Goal: Obtain resource: Download file/media

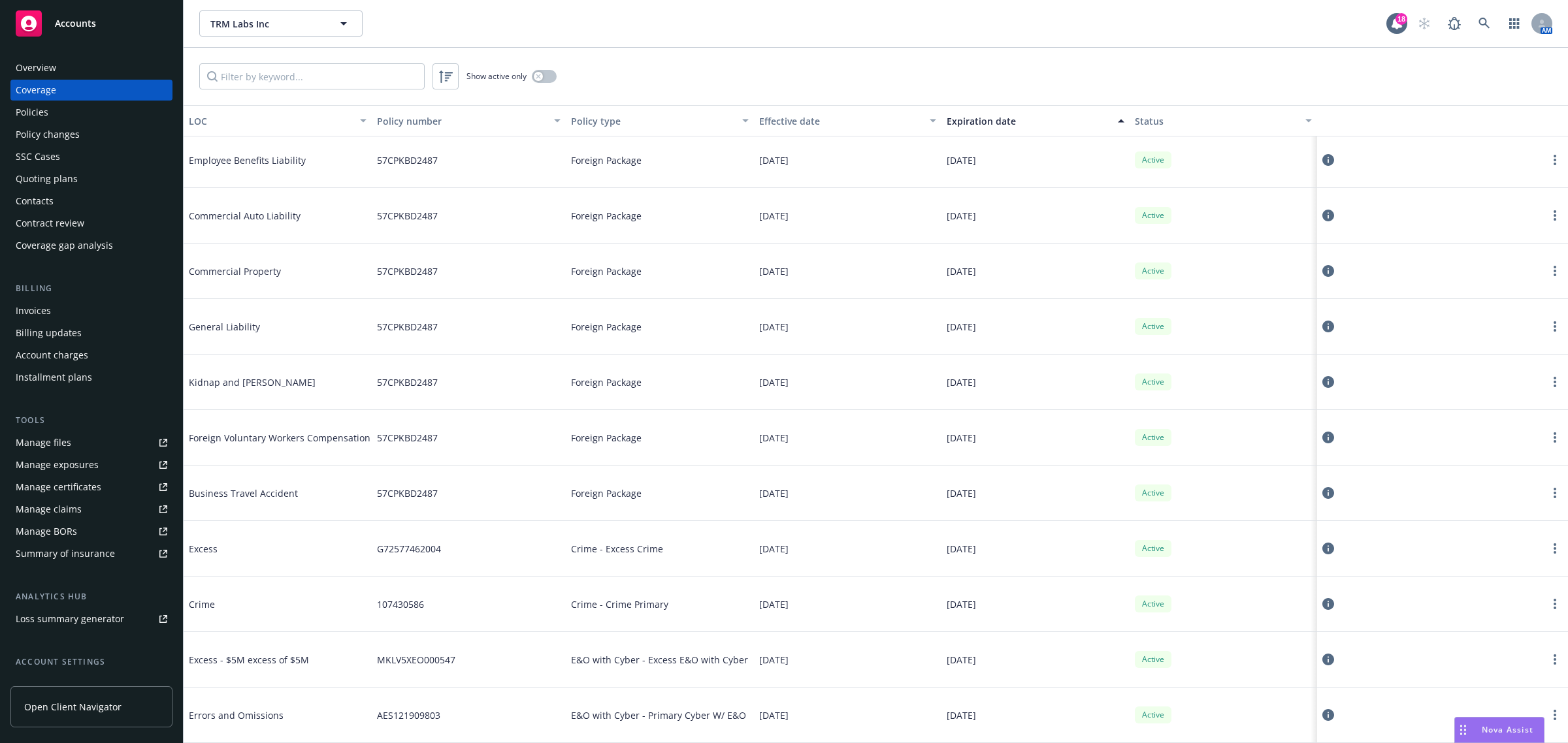
scroll to position [1901, 0]
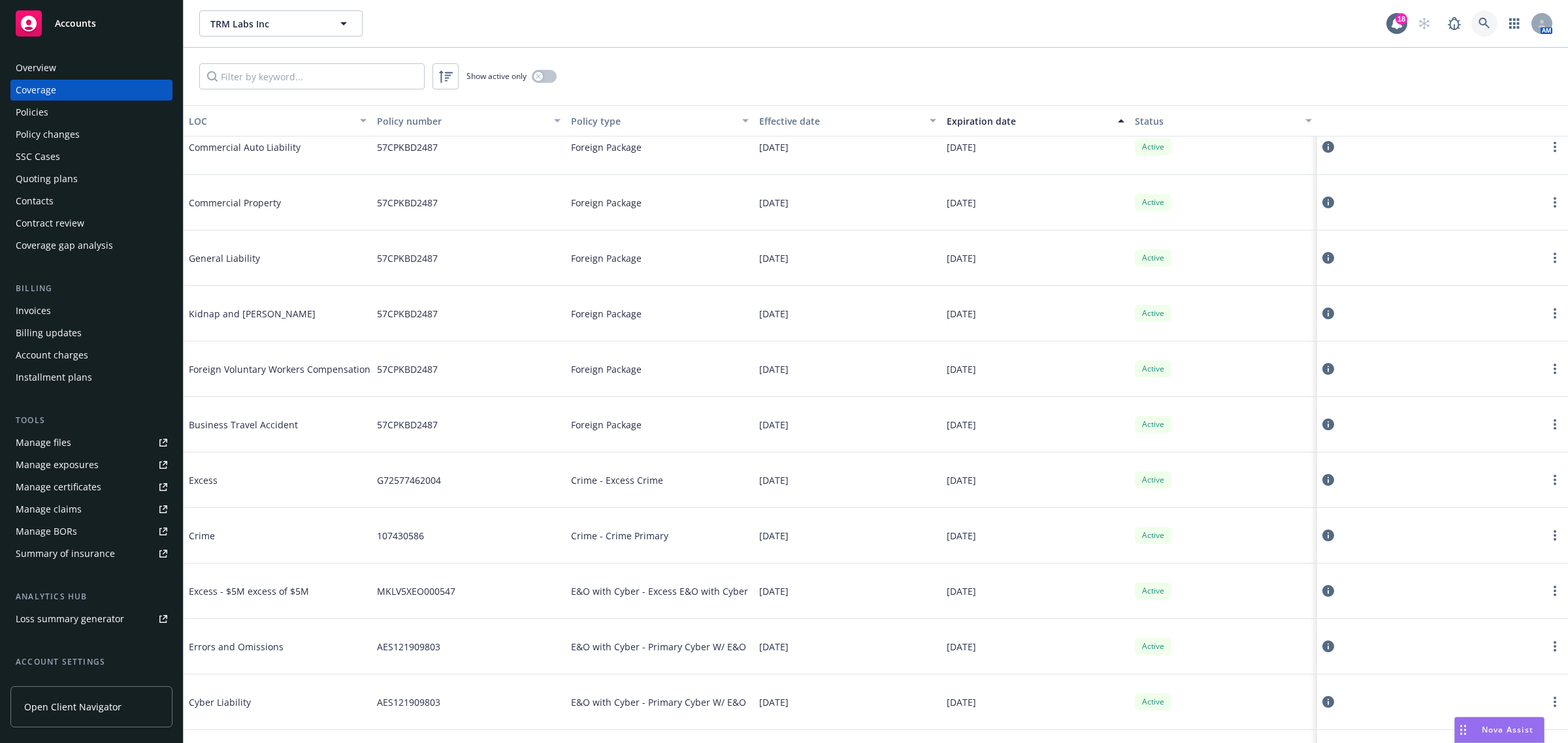
click at [1491, 26] on link at bounding box center [1485, 24] width 26 height 26
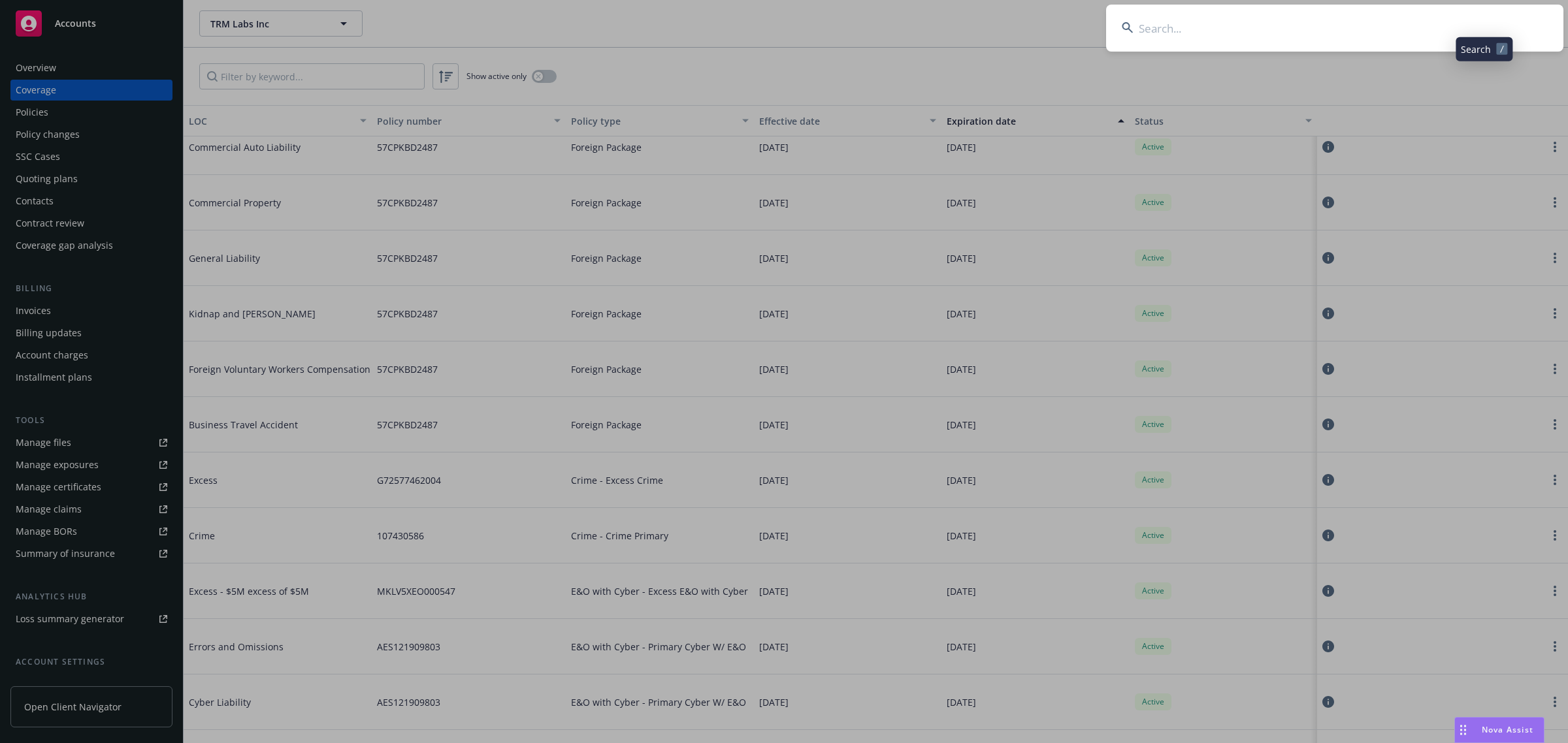
click at [1452, 18] on input at bounding box center [1334, 28] width 457 height 47
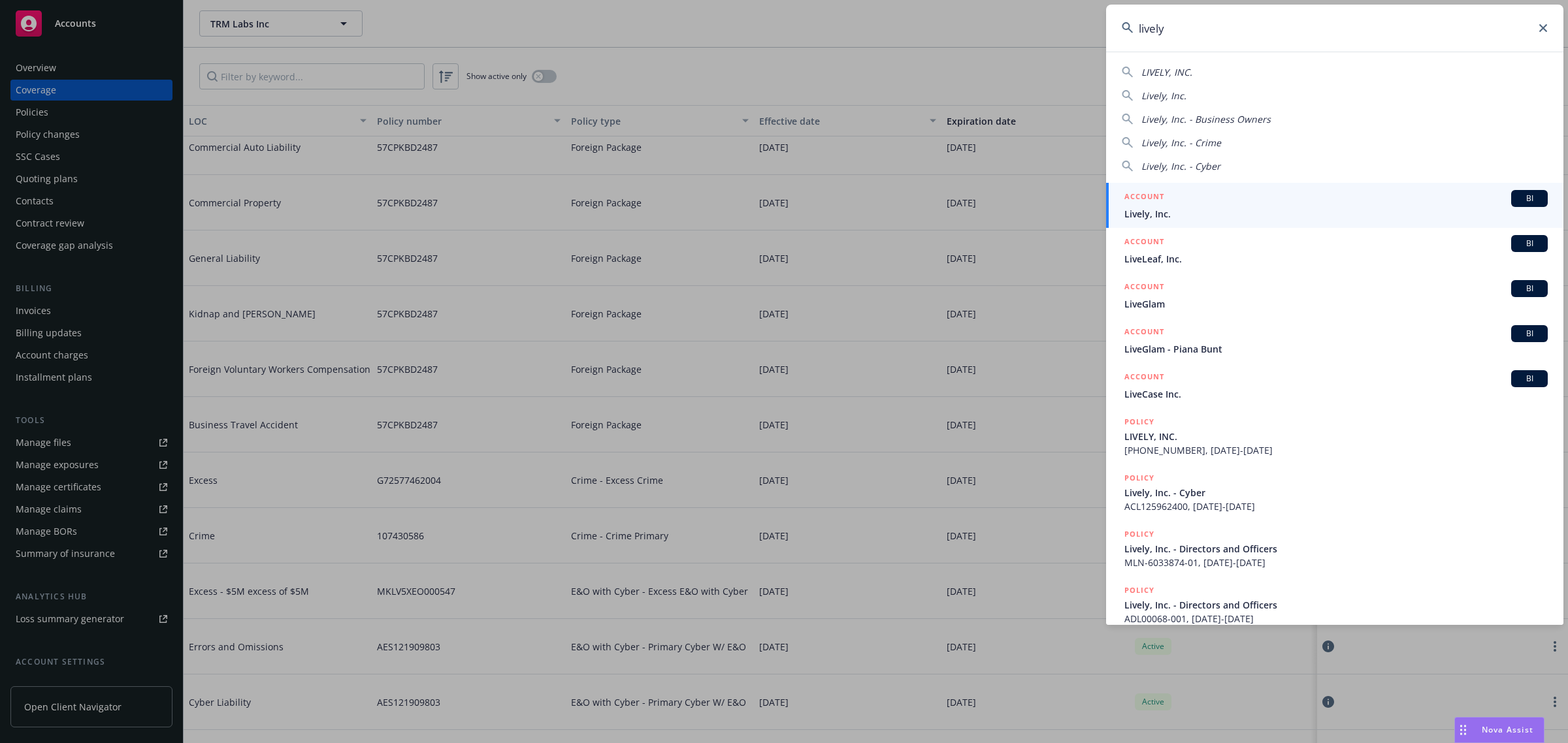
type input "lively"
click at [1178, 204] on div "ACCOUNT BI" at bounding box center [1336, 198] width 424 height 17
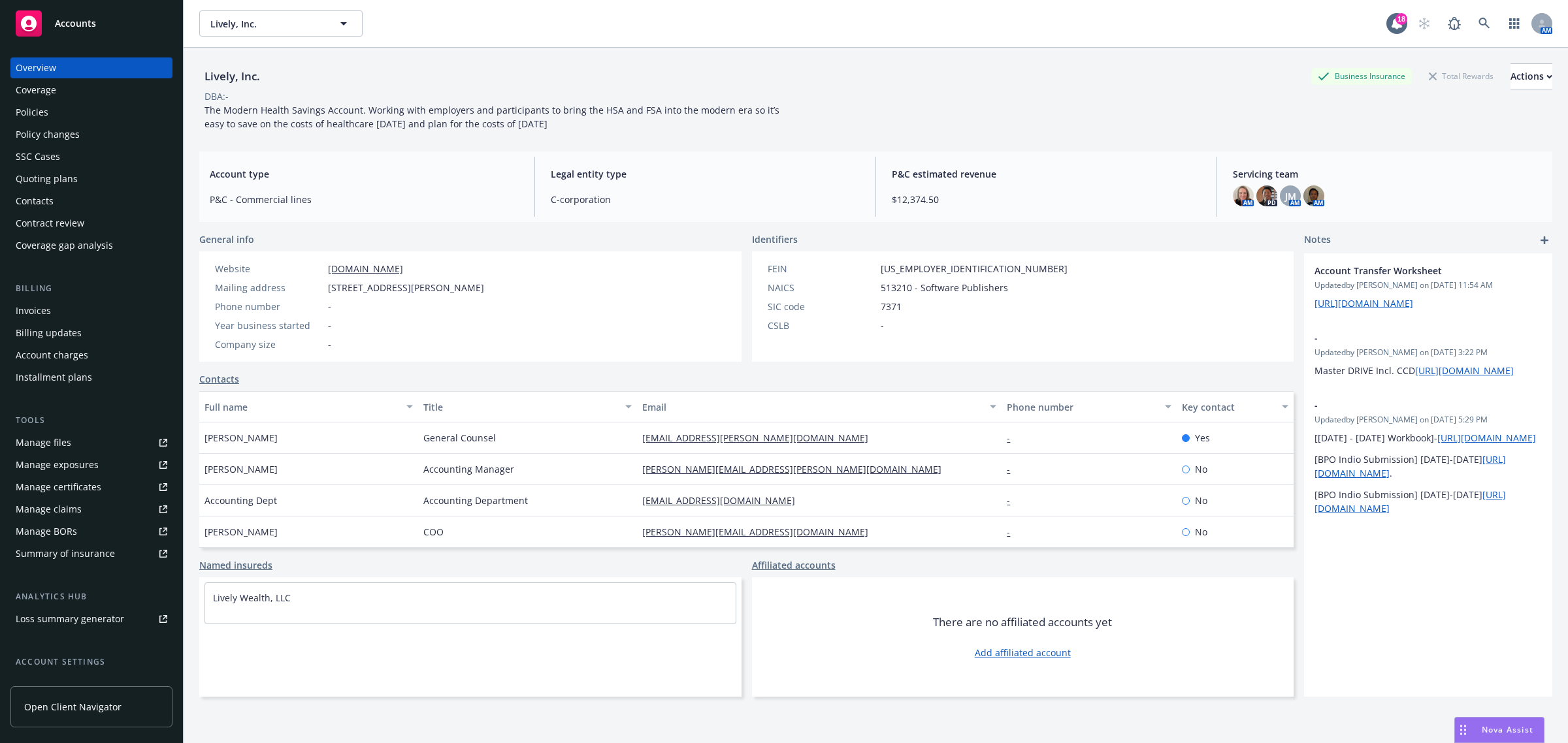
click at [88, 490] on div "Manage certificates" at bounding box center [59, 487] width 86 height 21
click at [74, 88] on div "Coverage" at bounding box center [91, 90] width 151 height 21
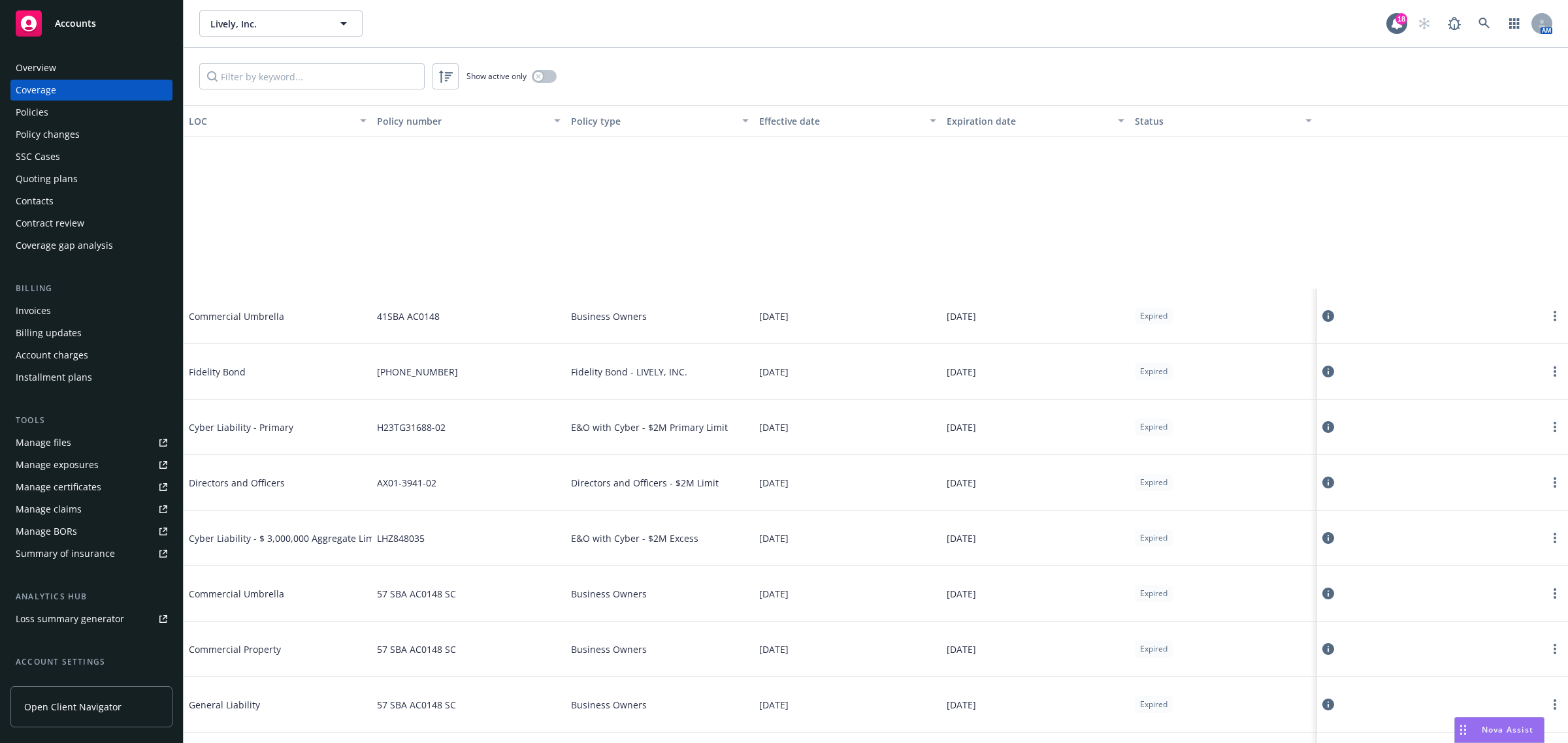
scroll to position [1062, 0]
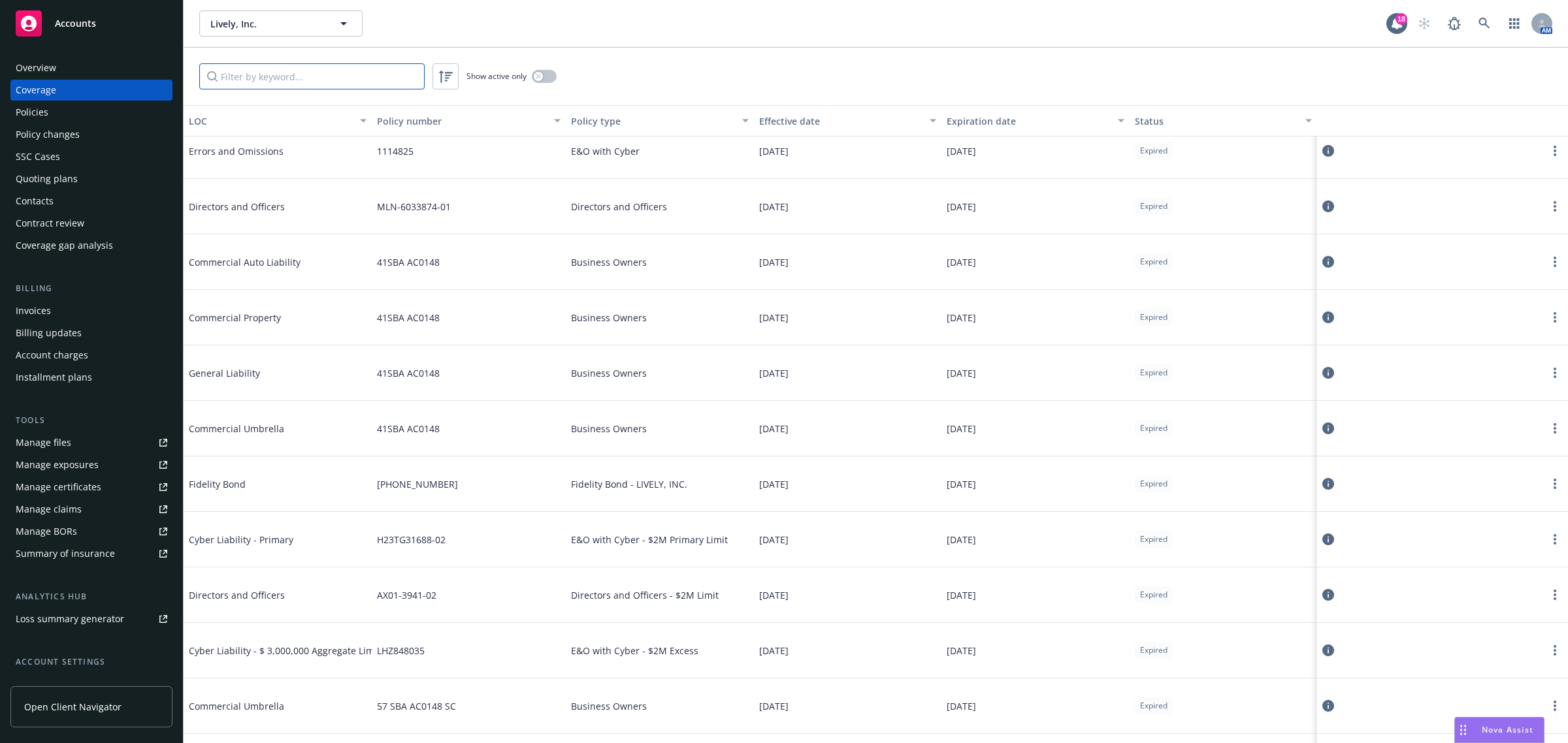
click at [379, 79] on input "Filter by keyword..." at bounding box center [312, 76] width 225 height 26
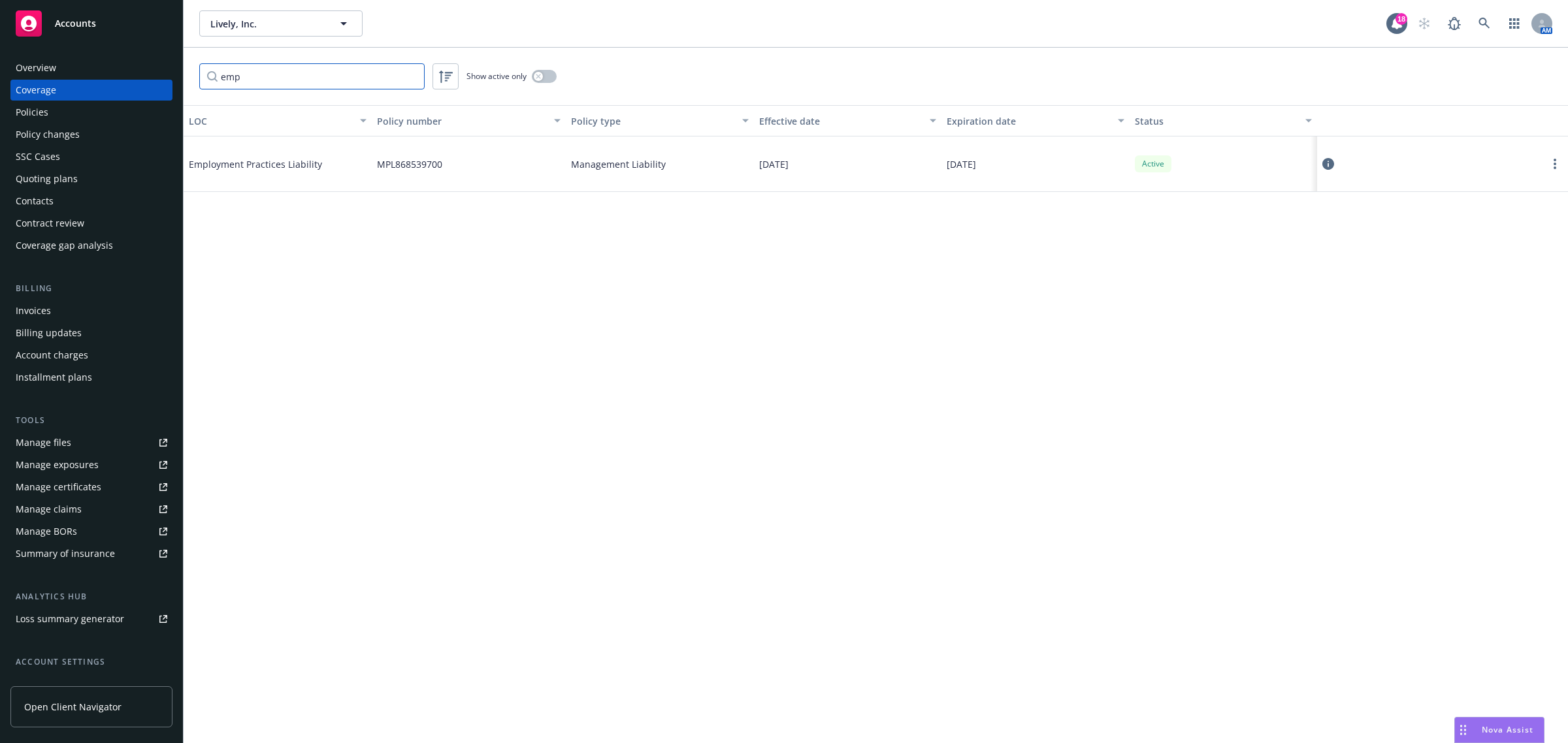
scroll to position [0, 0]
click at [270, 76] on input "emp" at bounding box center [312, 76] width 225 height 26
type input "work"
click at [410, 76] on input "work" at bounding box center [312, 76] width 225 height 26
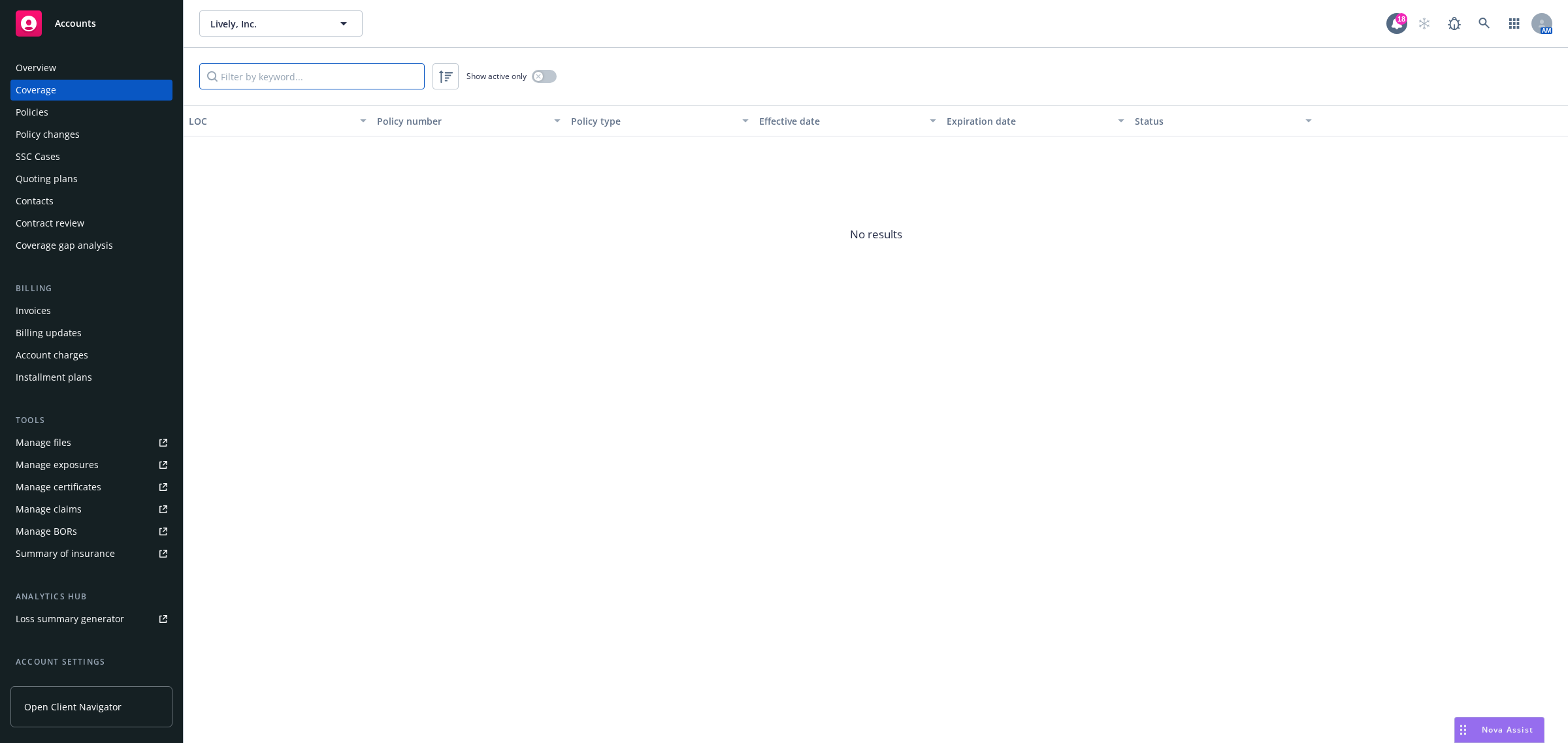
click at [354, 77] on input "Filter by keyword..." at bounding box center [312, 76] width 225 height 26
type input "emp"
click at [1334, 165] on button at bounding box center [1327, 164] width 11 height 26
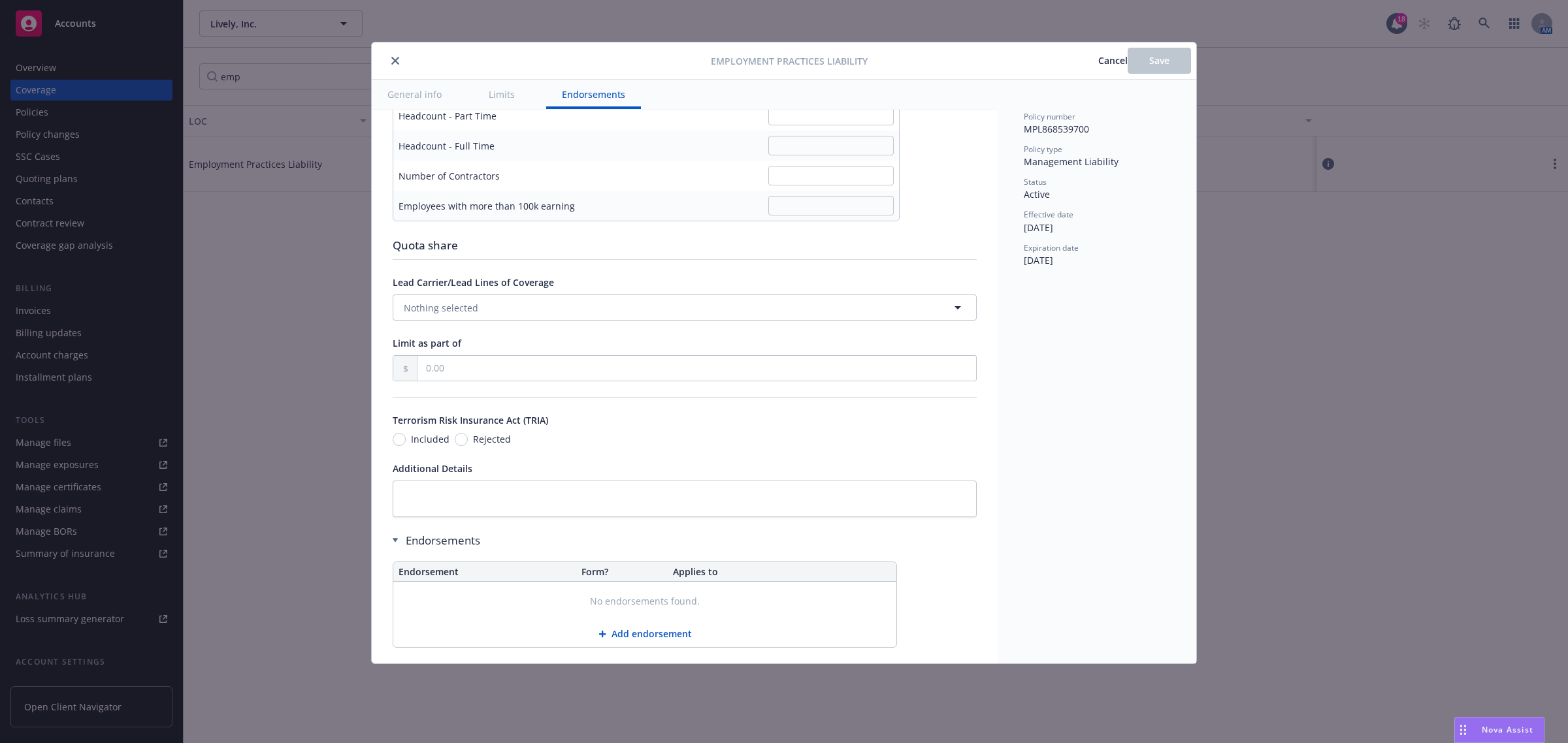
scroll to position [915, 0]
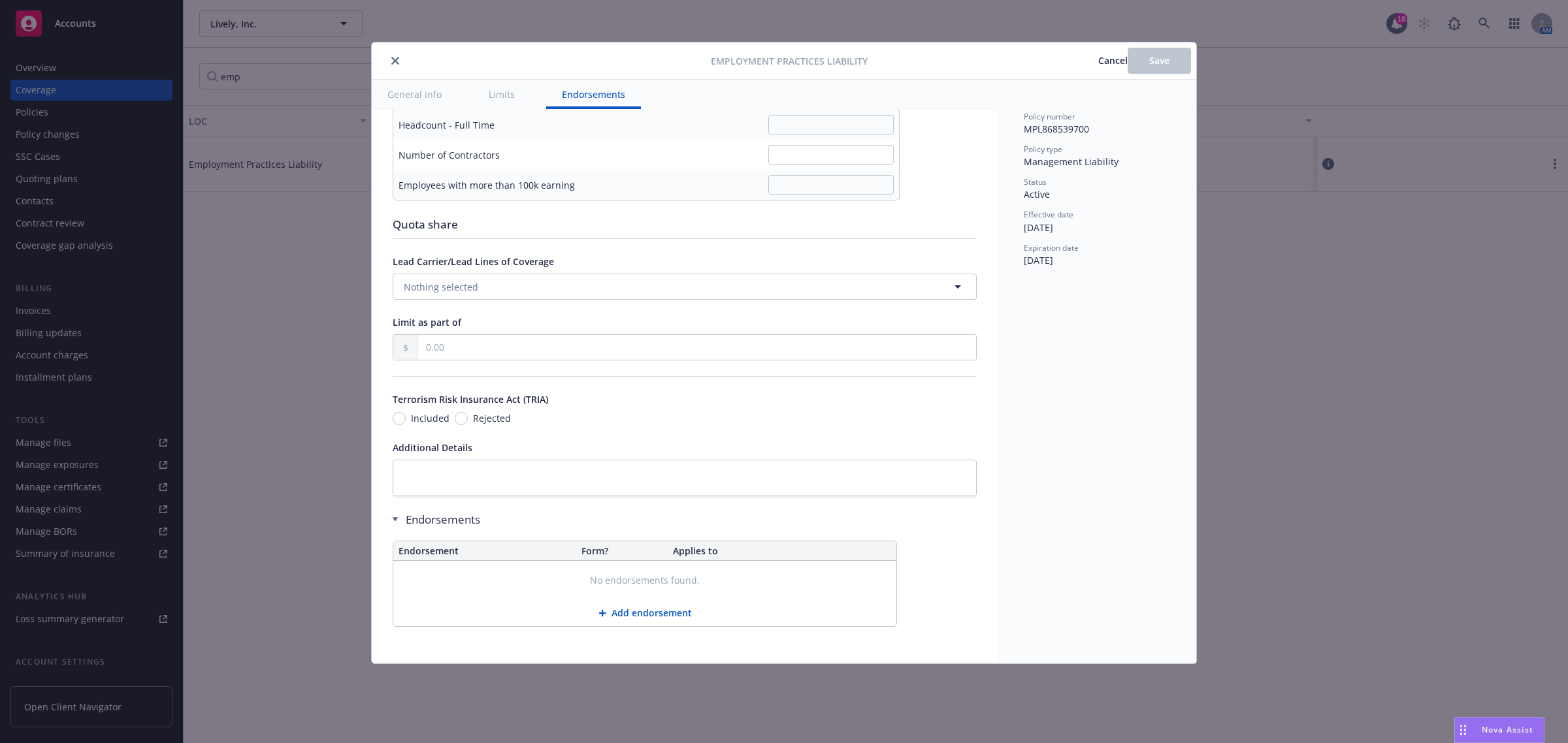
click at [1105, 74] on div "Employment Practices Liability Cancel Save" at bounding box center [784, 61] width 825 height 38
click at [1099, 64] on span "Cancel" at bounding box center [1114, 60] width 30 height 12
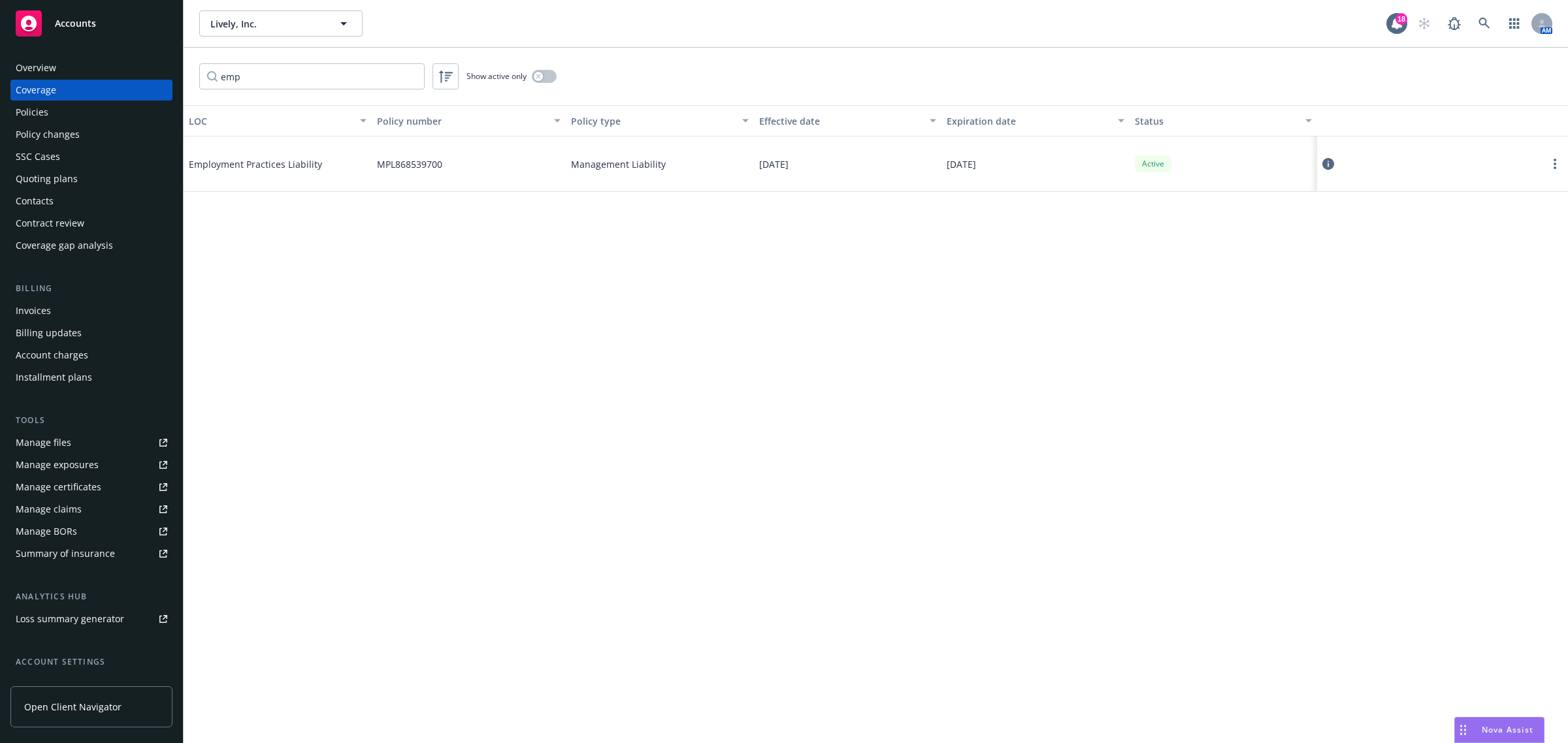
click at [303, 164] on span "Employment Practices Liability" at bounding box center [287, 165] width 196 height 14
copy span "Employment Practices Liability"
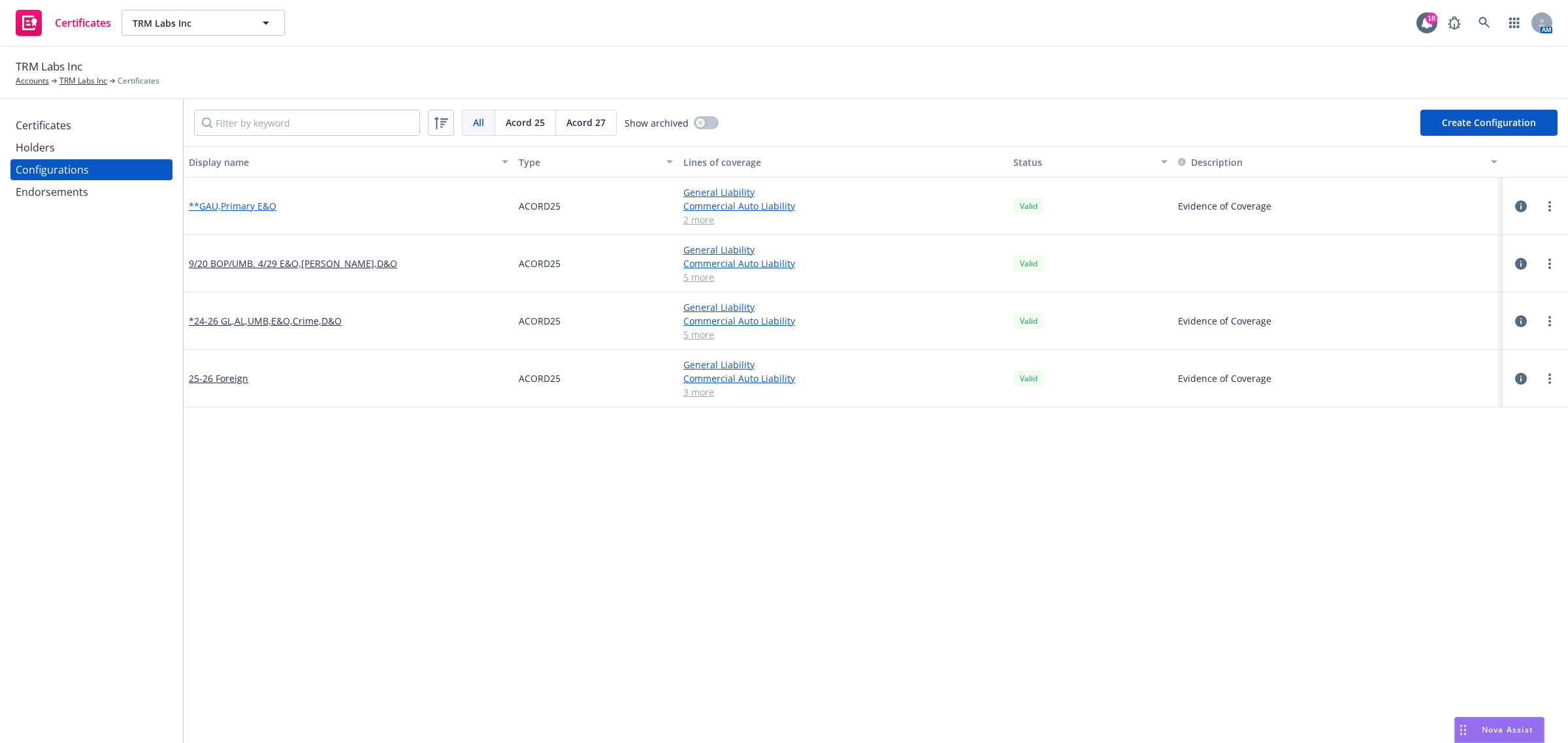
click at [229, 207] on link "**GAU,Primary E&O" at bounding box center [233, 207] width 88 height 14
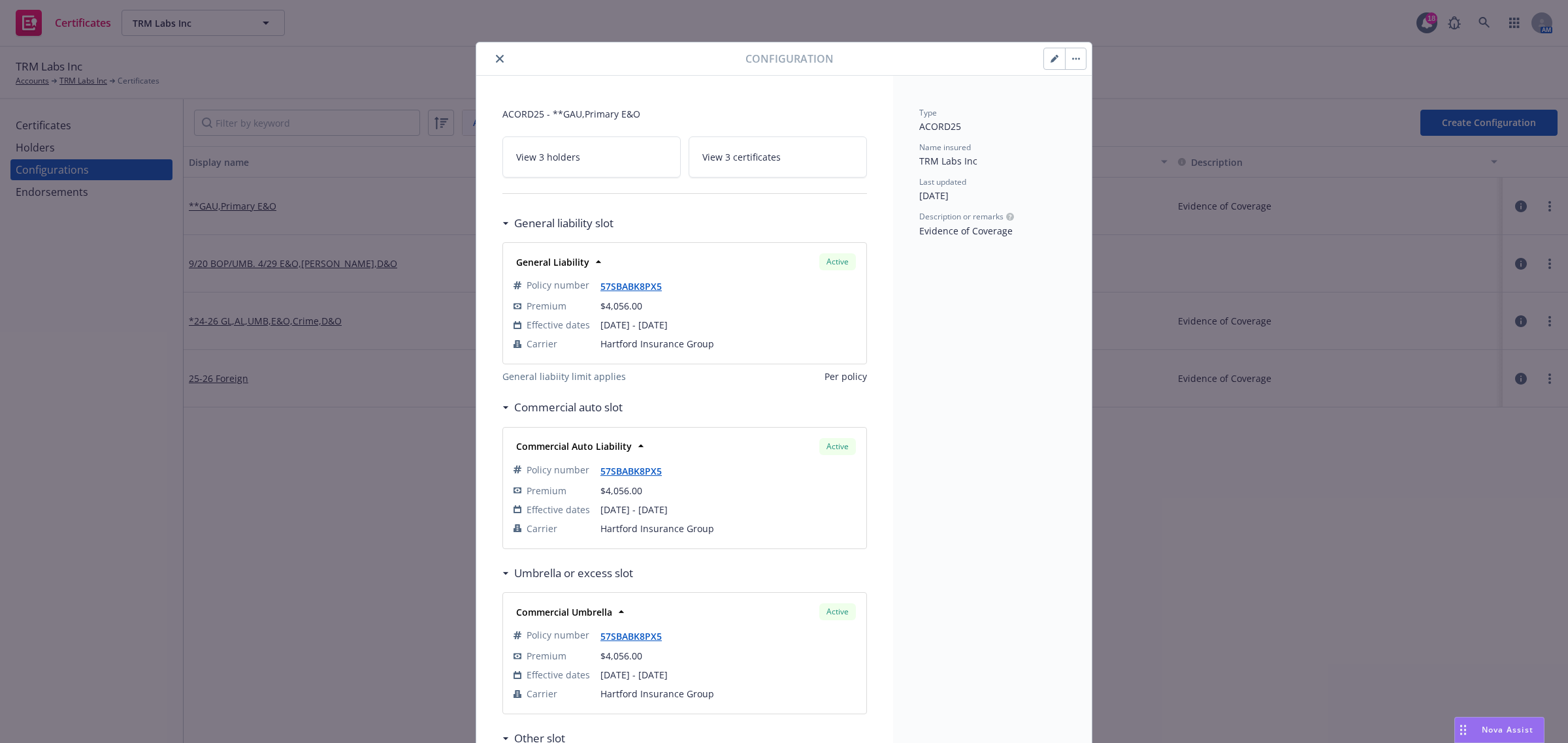
click at [497, 60] on icon "close" at bounding box center [499, 59] width 8 height 8
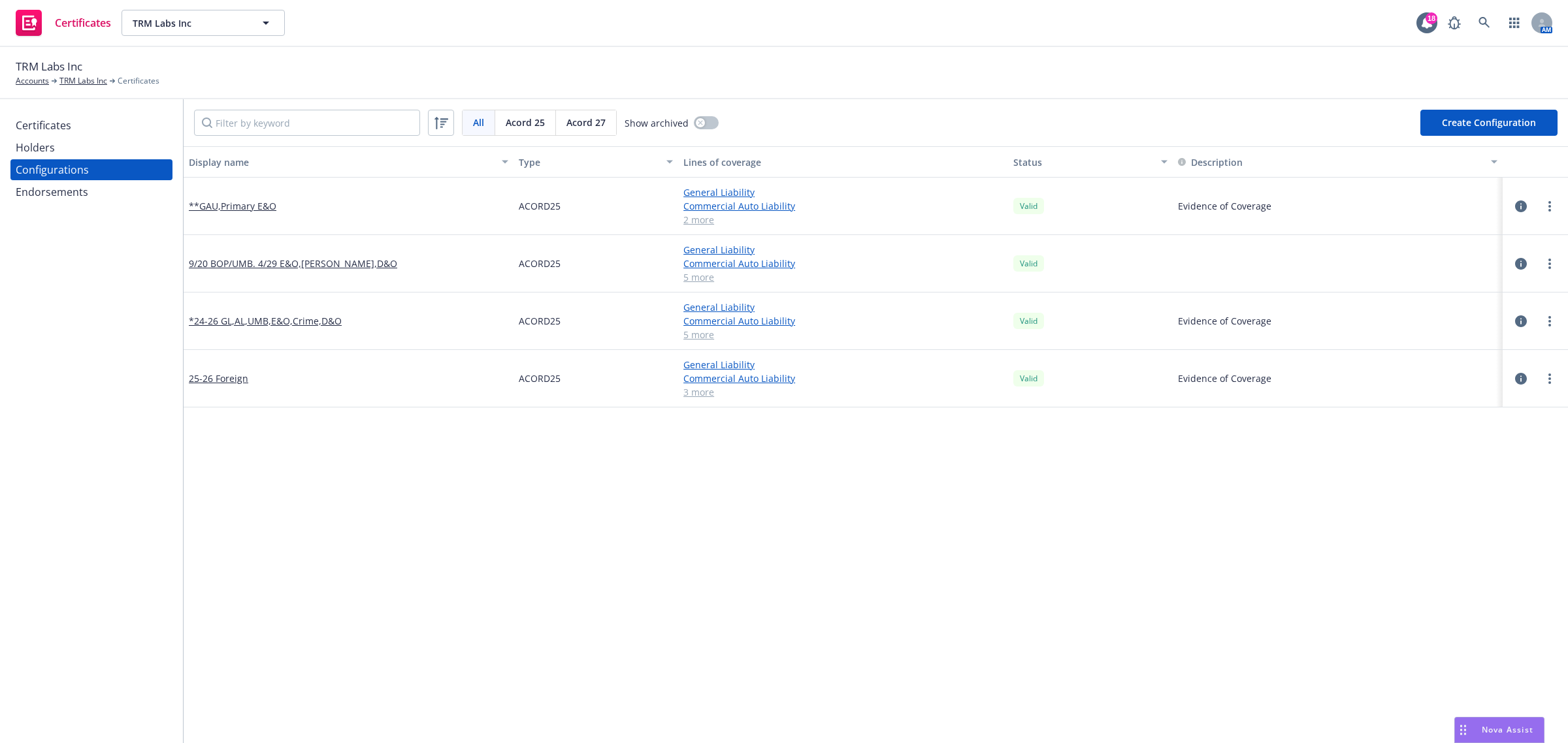
click at [55, 121] on div "Certificates" at bounding box center [43, 125] width 55 height 21
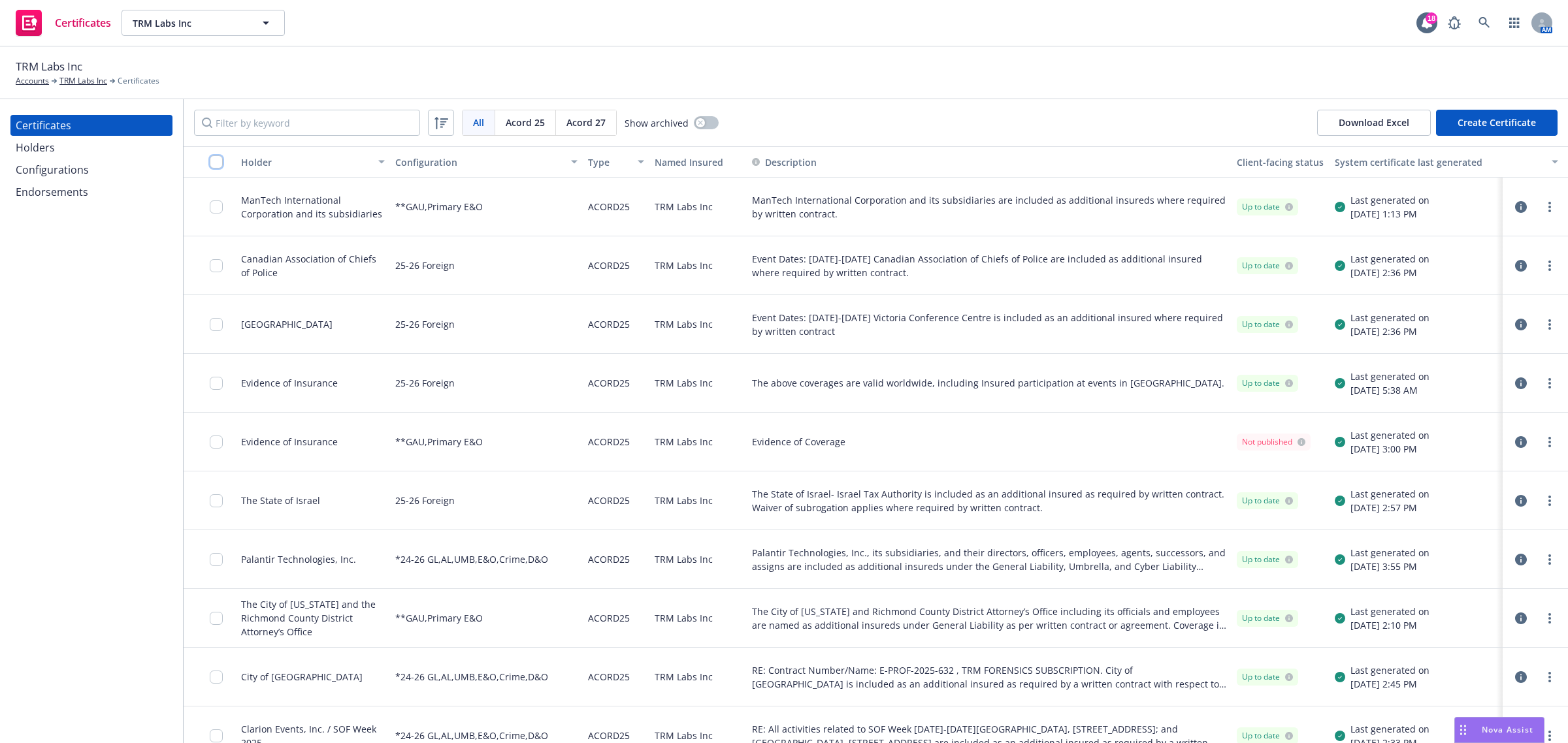
click at [217, 160] on input "checkbox" at bounding box center [216, 162] width 13 height 13
click at [1374, 126] on button "Download Excel" at bounding box center [1375, 123] width 114 height 26
